Goal: Navigation & Orientation: Find specific page/section

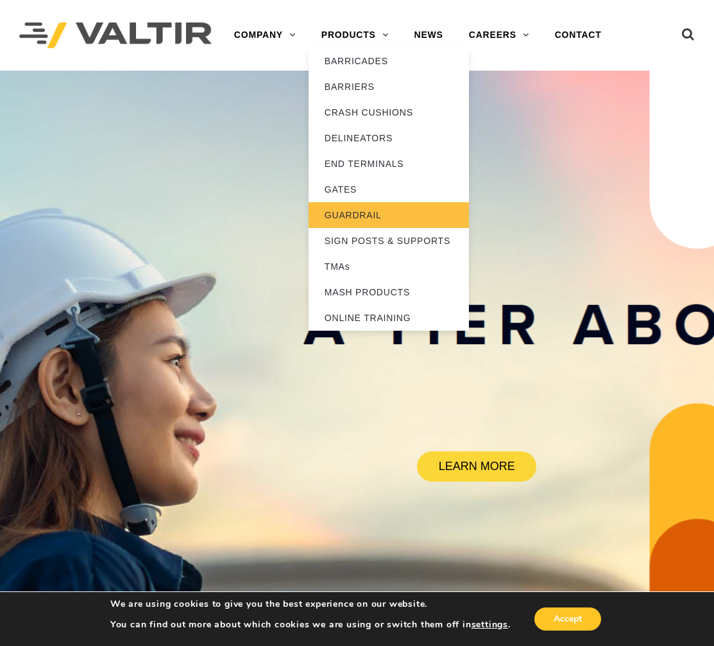
click at [370, 212] on link "GUARDRAIL" at bounding box center [389, 215] width 160 height 26
